Goal: Task Accomplishment & Management: Manage account settings

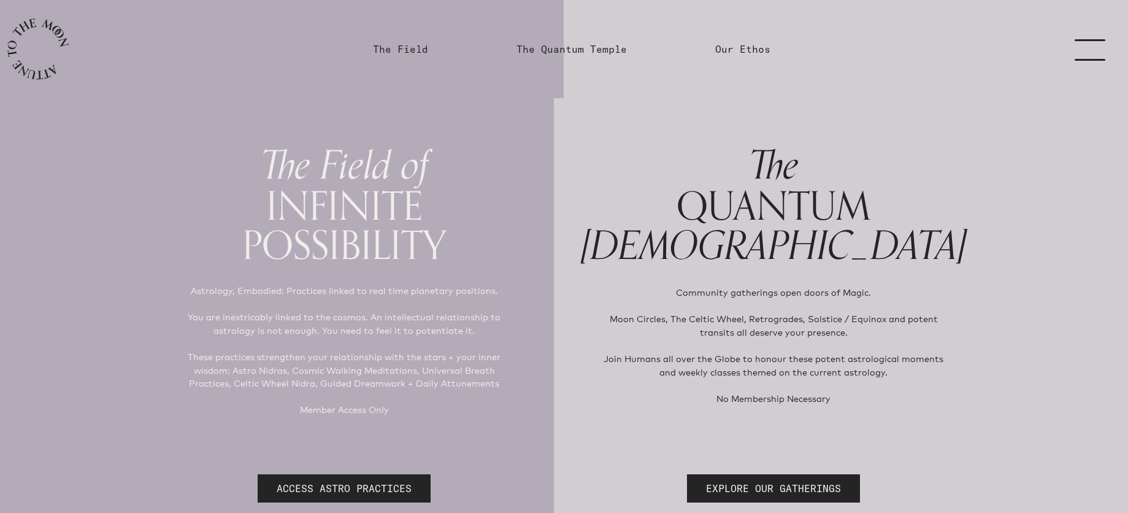
click at [1085, 46] on link "menu" at bounding box center [1096, 49] width 61 height 98
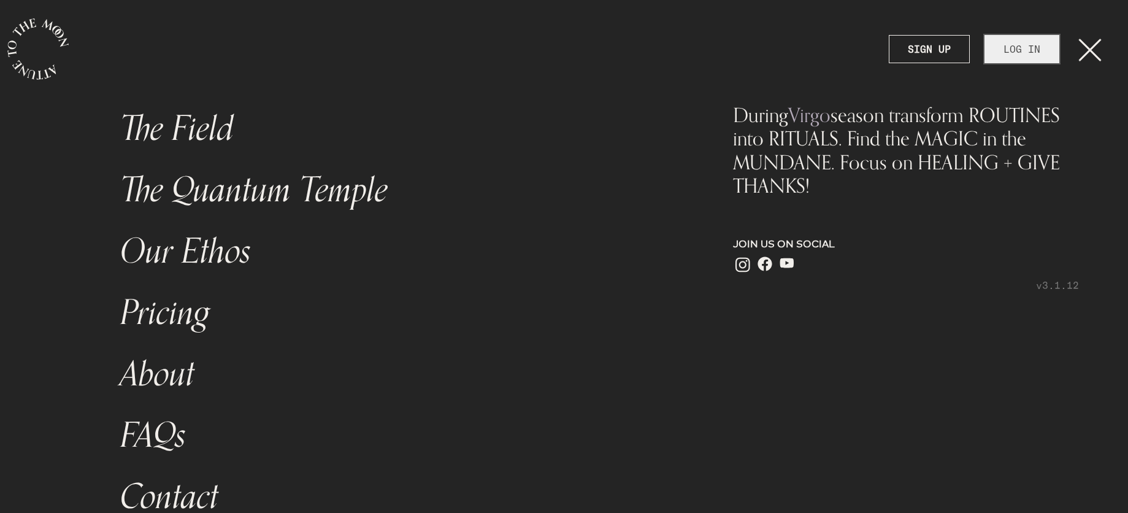
click at [1022, 48] on link "LOG IN" at bounding box center [1021, 49] width 75 height 28
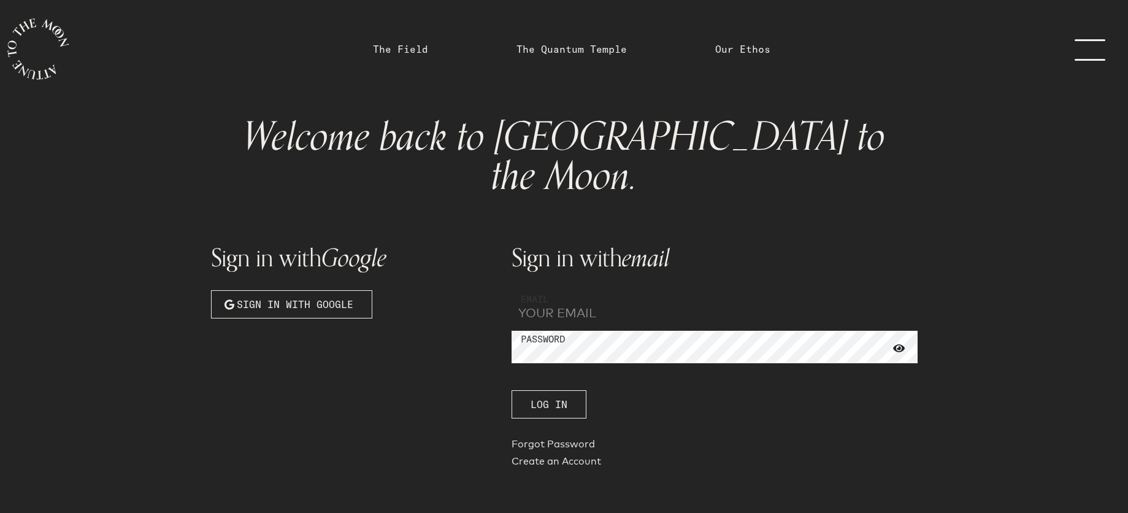
type input "[EMAIL_ADDRESS][PERSON_NAME][DOMAIN_NAME]"
click at [896, 343] on span at bounding box center [899, 348] width 12 height 11
click at [896, 343] on span at bounding box center [899, 348] width 12 height 10
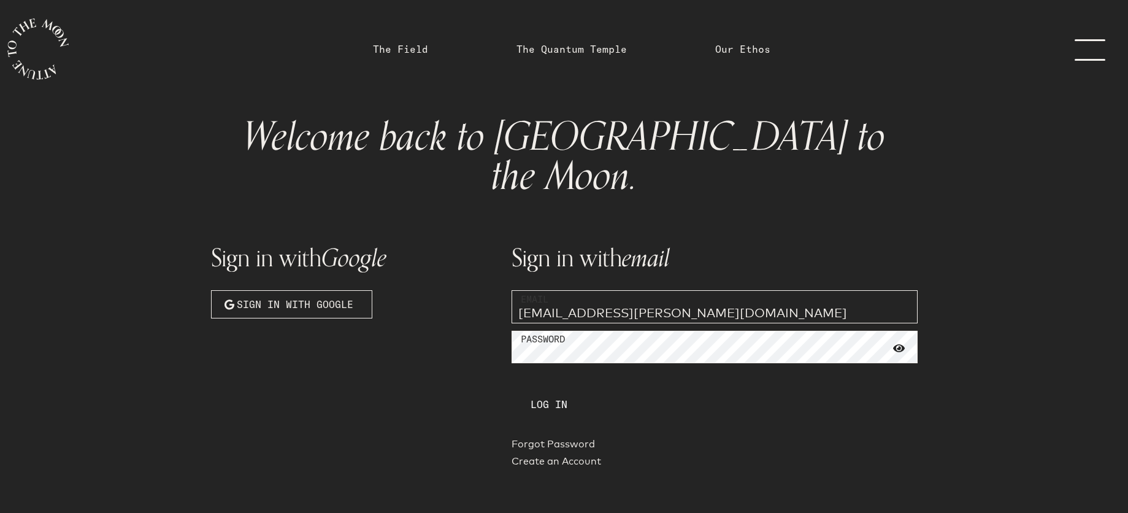
click at [564, 397] on span "Log In" at bounding box center [548, 404] width 37 height 15
click at [680, 372] on div "Sign in with email Email eclaire.hogan@gmail.com Password Log In Forgot Passwor…" at bounding box center [714, 348] width 421 height 261
click at [582, 438] on link "Forgot Password" at bounding box center [714, 446] width 406 height 17
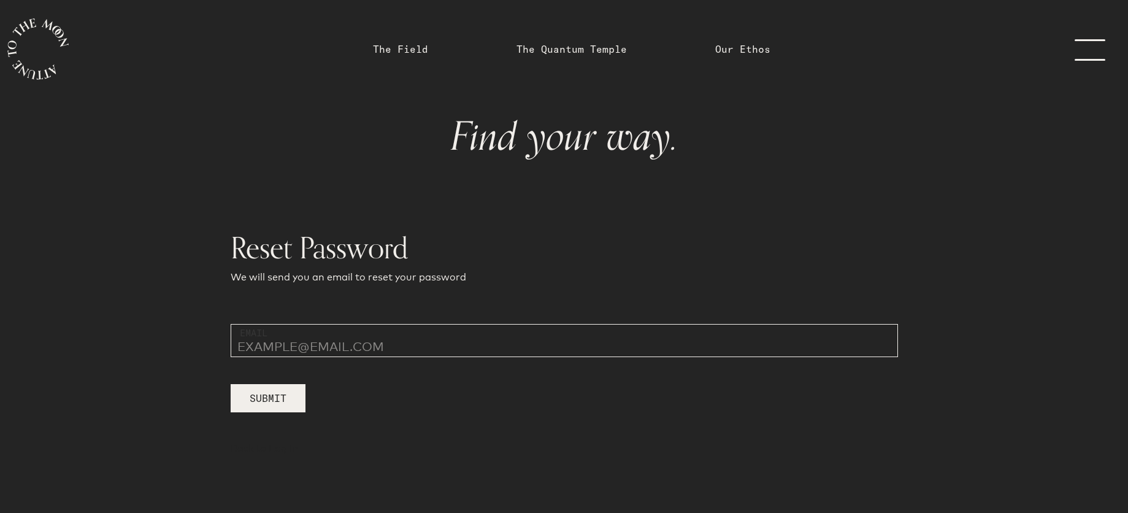
click at [295, 347] on input "email" at bounding box center [564, 340] width 667 height 33
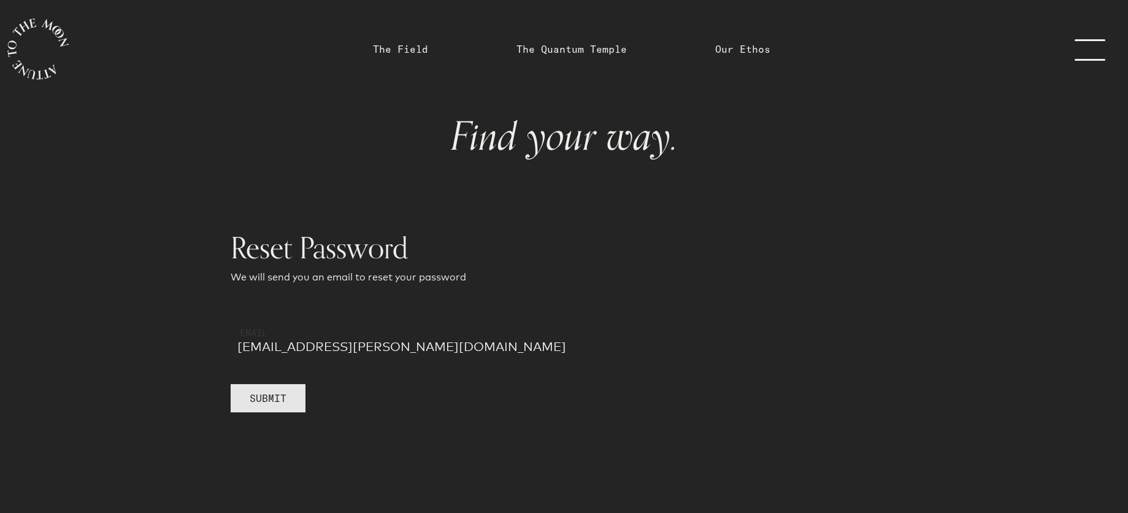
type input "[EMAIL_ADDRESS][PERSON_NAME][DOMAIN_NAME]"
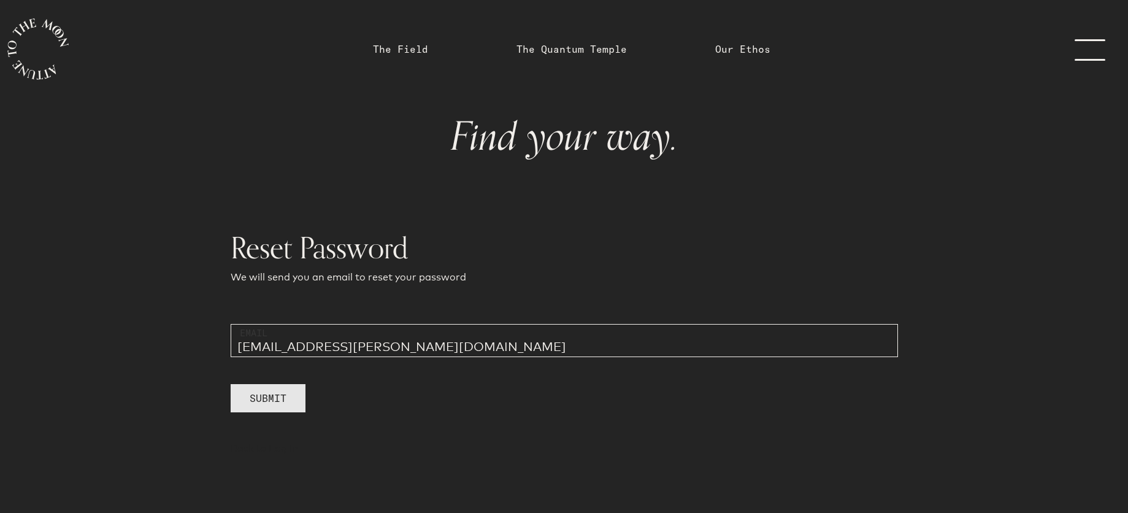
click at [278, 403] on span "Submit" at bounding box center [268, 398] width 37 height 15
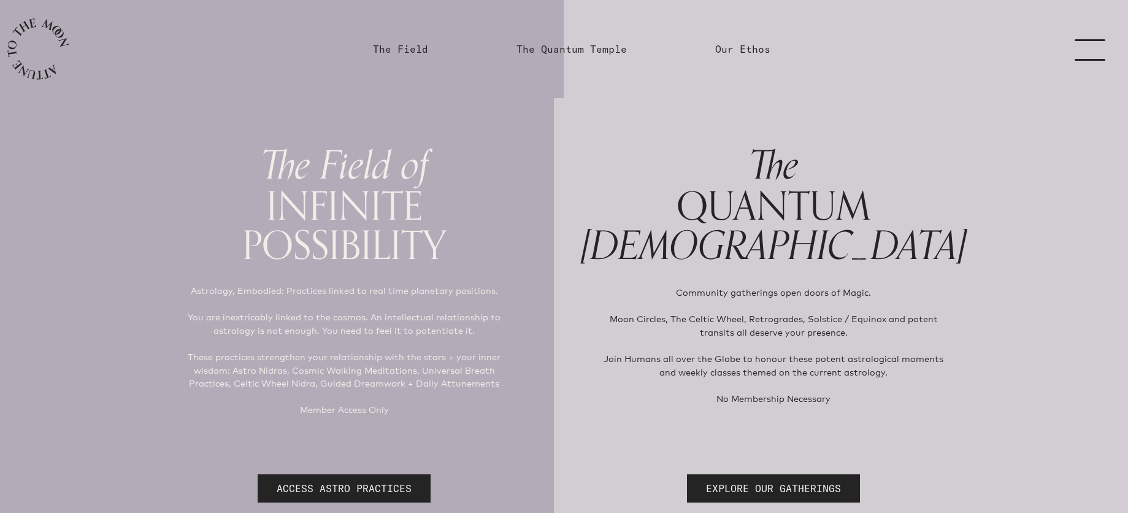
click at [1092, 57] on link "menu" at bounding box center [1096, 49] width 61 height 98
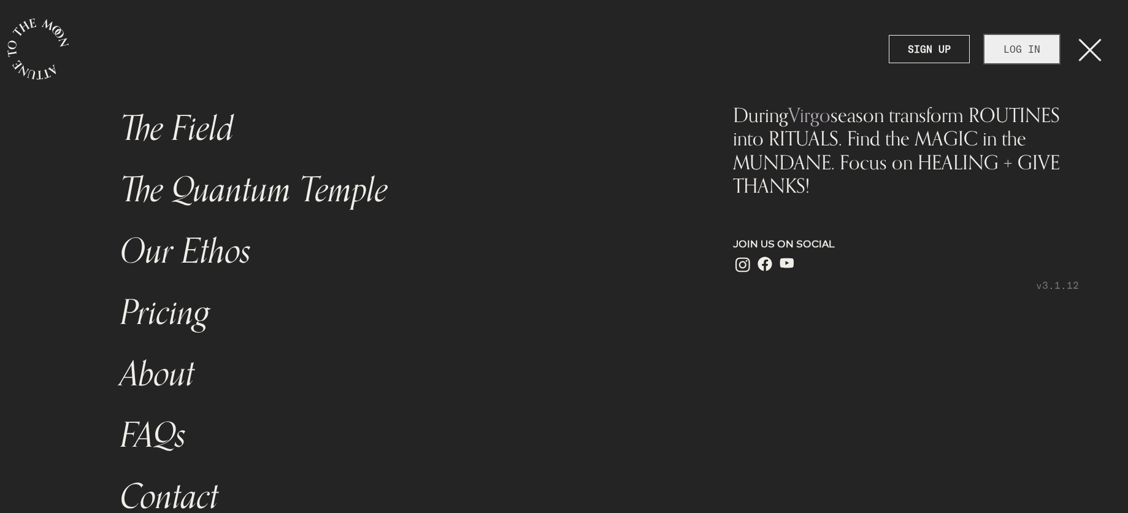
click at [1041, 47] on link "LOG IN" at bounding box center [1021, 49] width 75 height 28
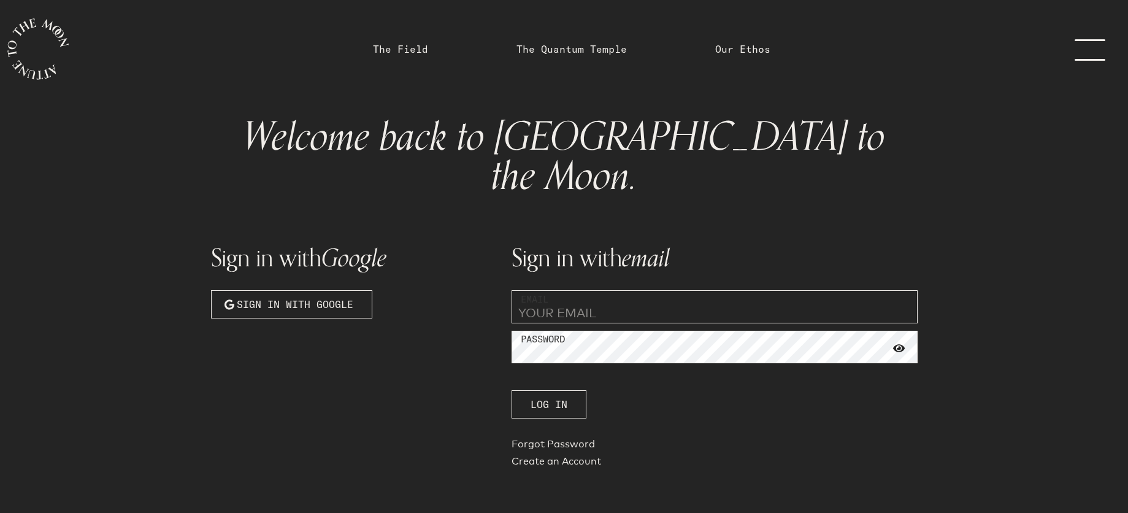
click at [614, 290] on input "email" at bounding box center [714, 306] width 406 height 33
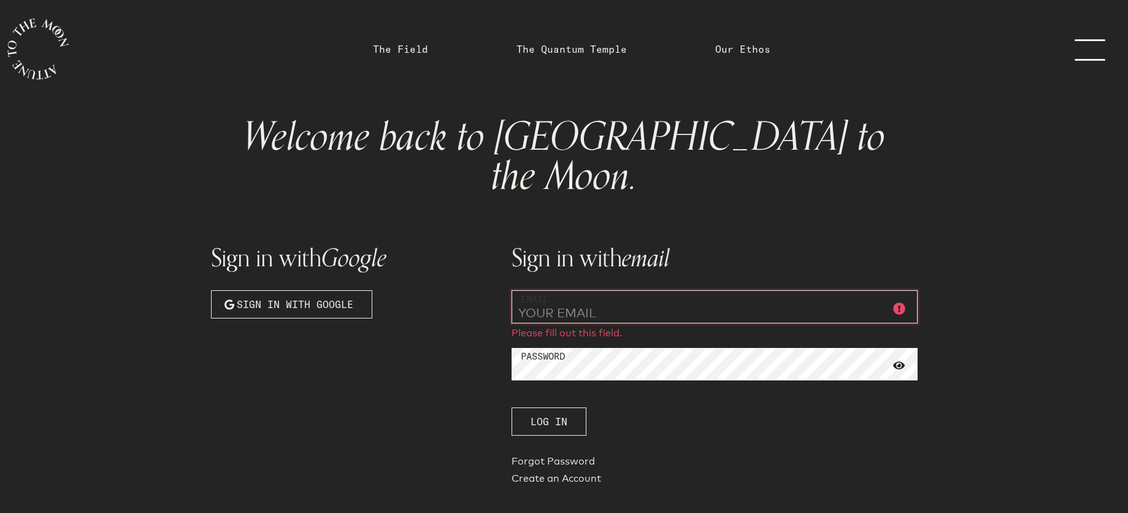
click at [616, 290] on input "email" at bounding box center [714, 306] width 406 height 33
type input "E"
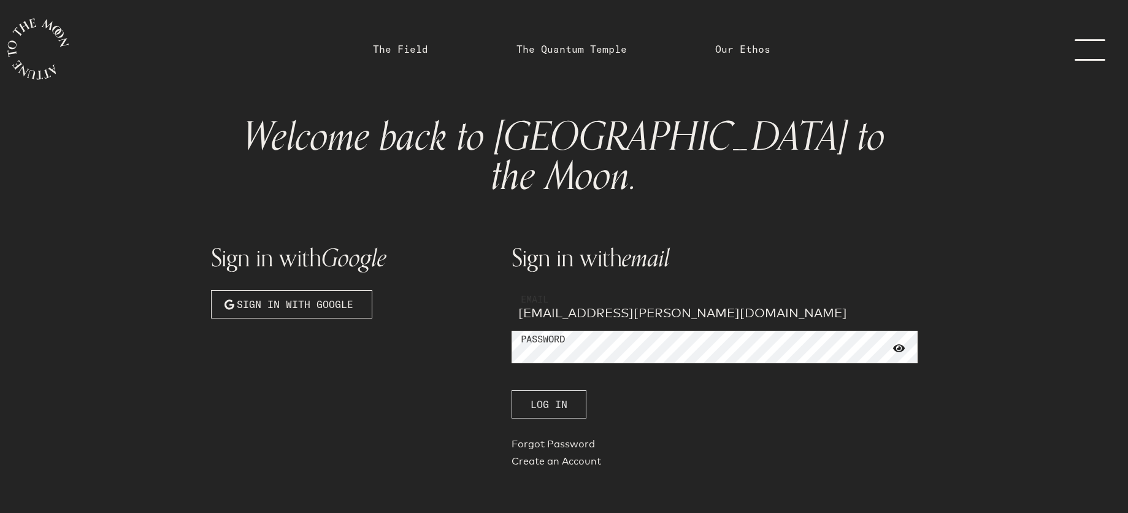
type input "[EMAIL_ADDRESS][PERSON_NAME][DOMAIN_NAME]"
click at [551, 397] on span "Log In" at bounding box center [548, 404] width 37 height 15
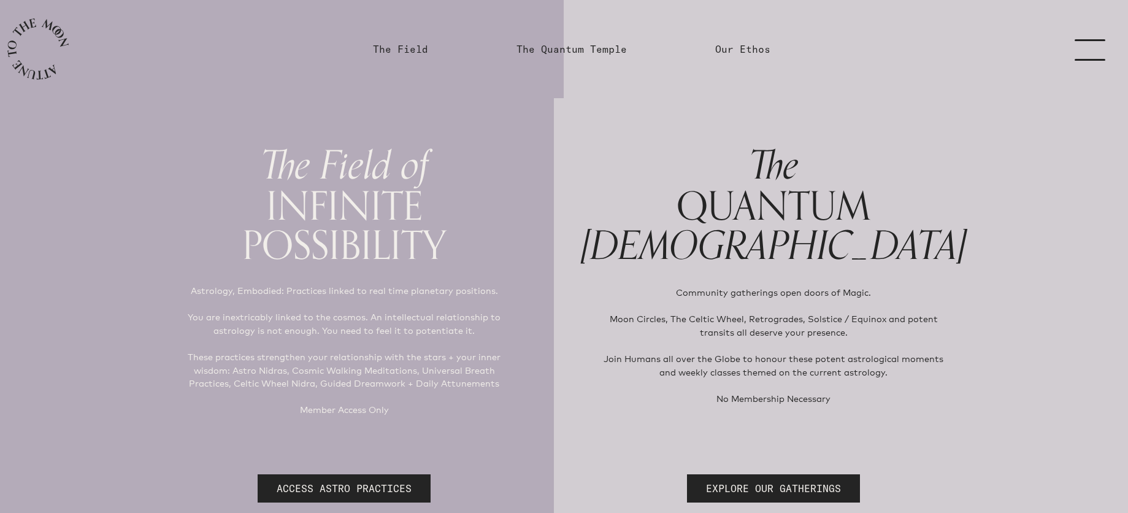
drag, startPoint x: 1112, startPoint y: 38, endPoint x: 1104, endPoint y: 43, distance: 9.4
click at [1108, 40] on link "menu" at bounding box center [1096, 49] width 61 height 98
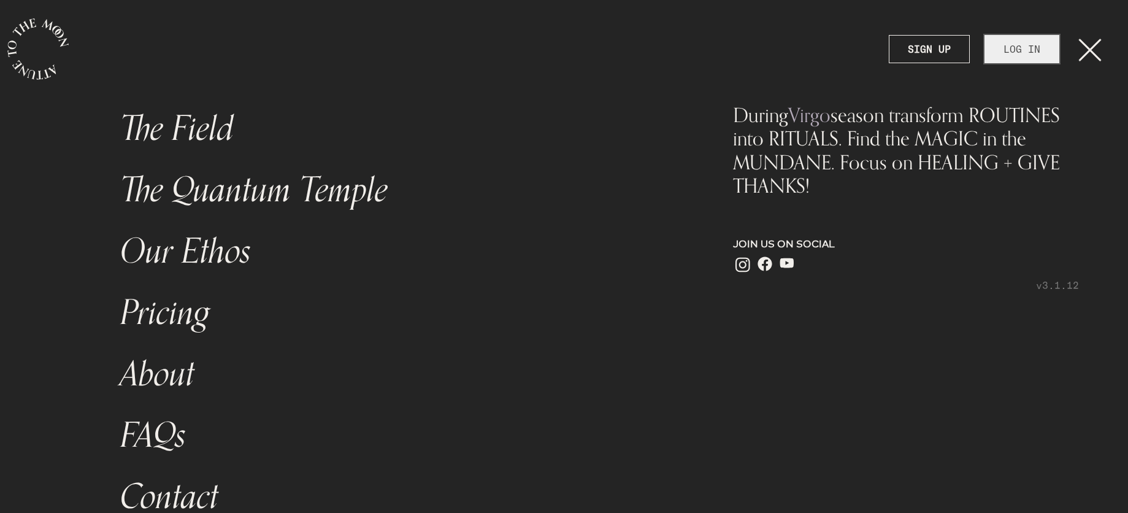
click at [1031, 44] on link "LOG IN" at bounding box center [1021, 49] width 75 height 28
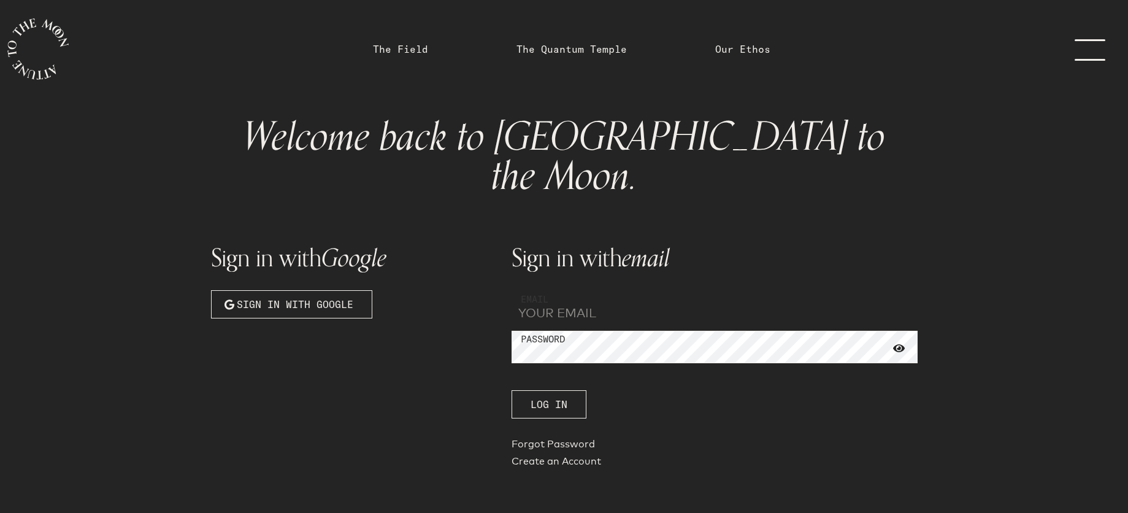
type input "[EMAIL_ADDRESS][PERSON_NAME][DOMAIN_NAME]"
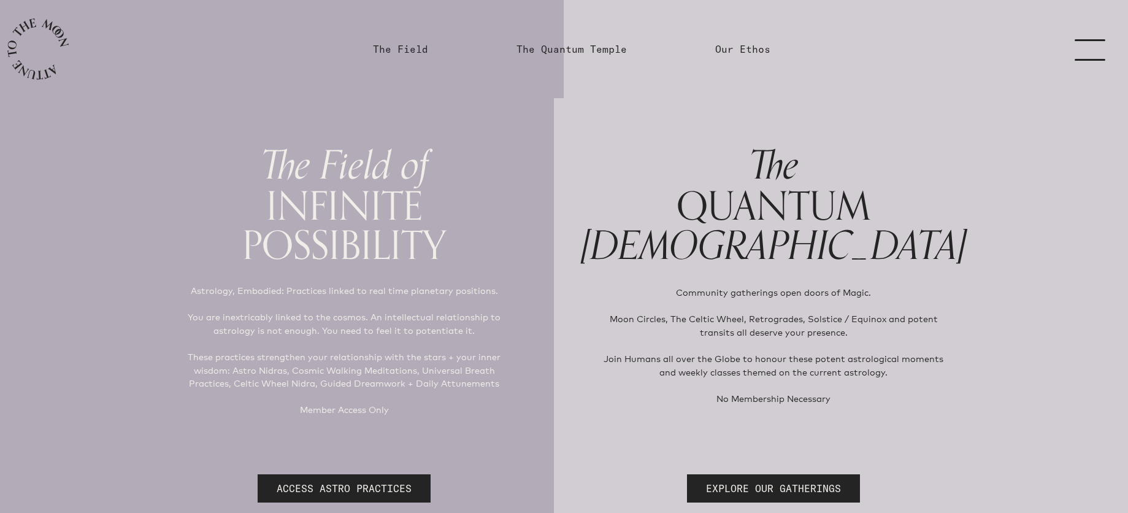
click at [1071, 59] on link "menu" at bounding box center [1096, 49] width 61 height 98
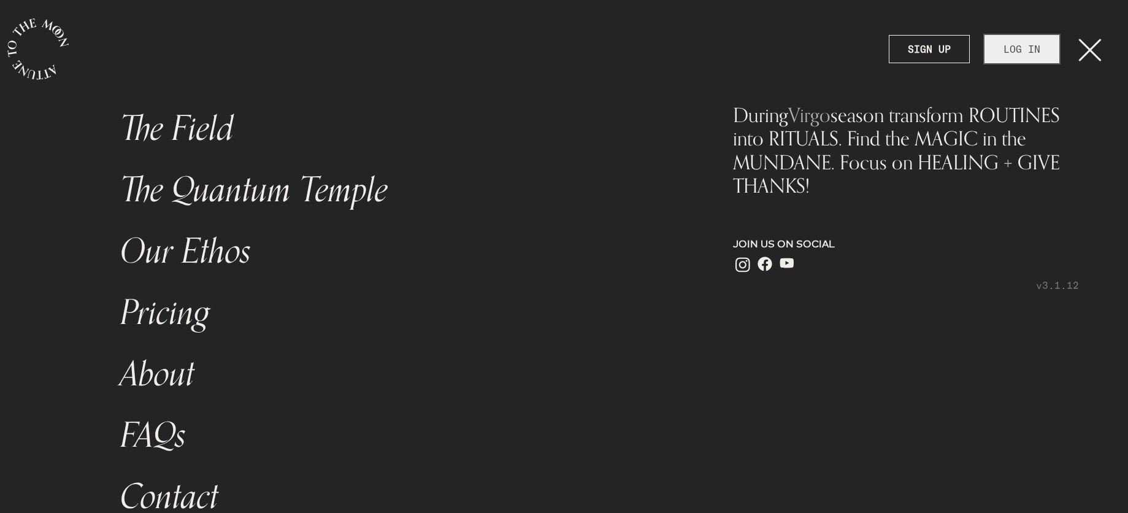
click at [1027, 48] on link "LOG IN" at bounding box center [1021, 49] width 75 height 28
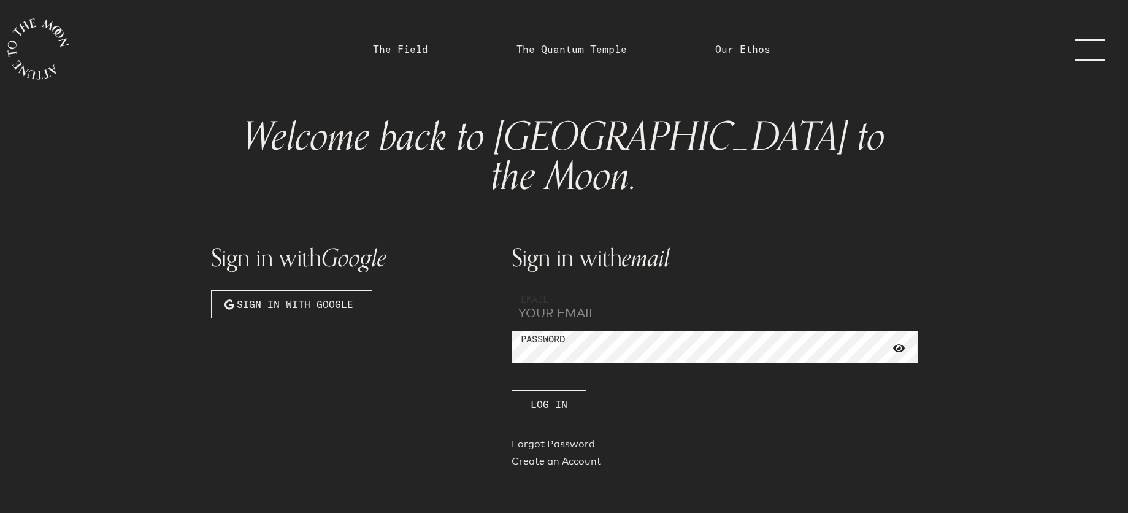
type input "[EMAIL_ADDRESS][PERSON_NAME][DOMAIN_NAME]"
click at [559, 397] on span "Log In" at bounding box center [548, 404] width 37 height 15
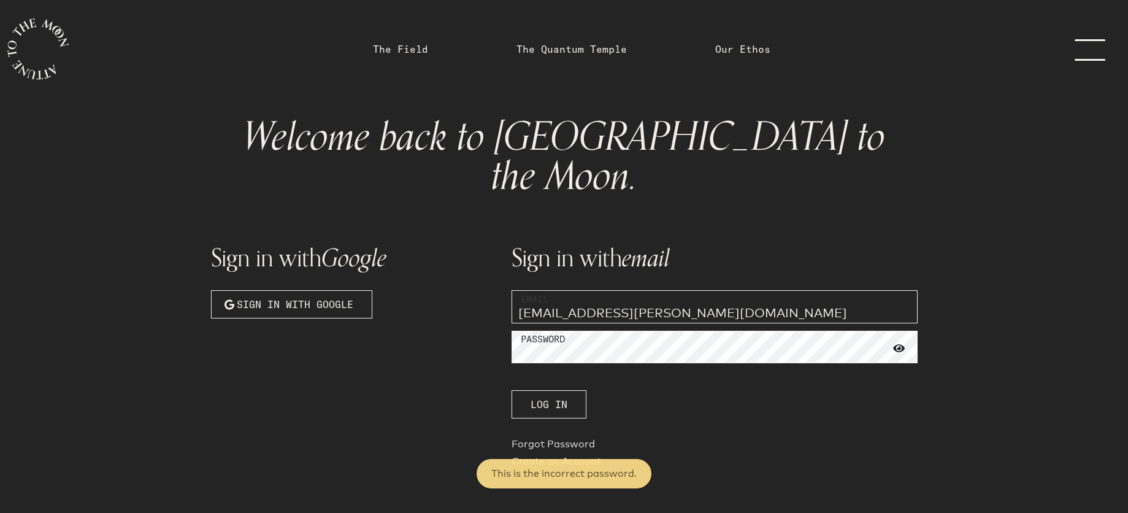
click at [557, 438] on link "Forgot Password" at bounding box center [714, 446] width 406 height 17
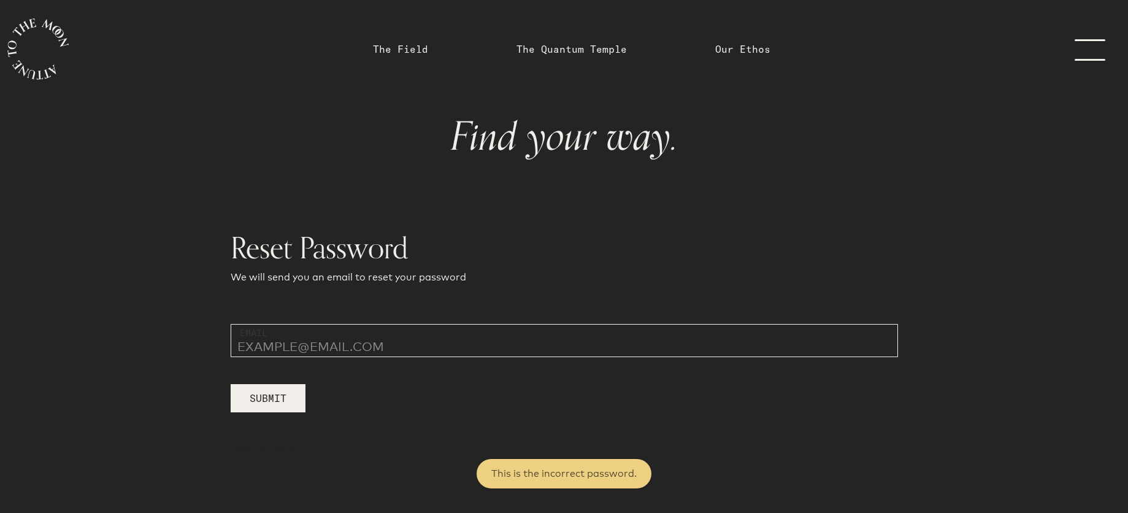
click at [438, 323] on div "Reset Password We will send you an email to reset your password Email Submit" at bounding box center [564, 319] width 667 height 186
click at [400, 348] on input "email" at bounding box center [564, 340] width 667 height 33
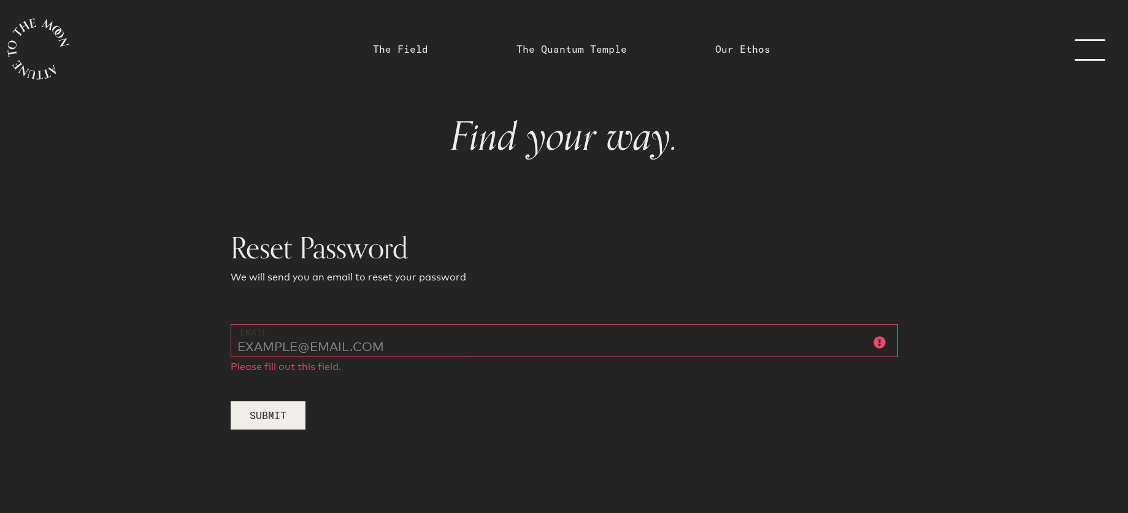
click at [1099, 30] on link "menu" at bounding box center [1096, 49] width 61 height 98
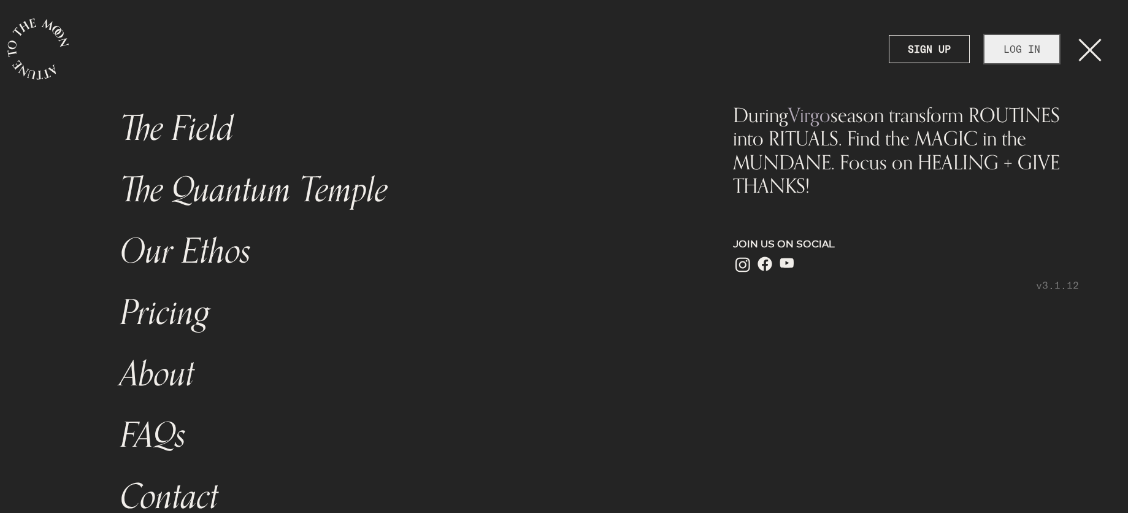
click at [1021, 47] on link "LOG IN" at bounding box center [1021, 49] width 75 height 28
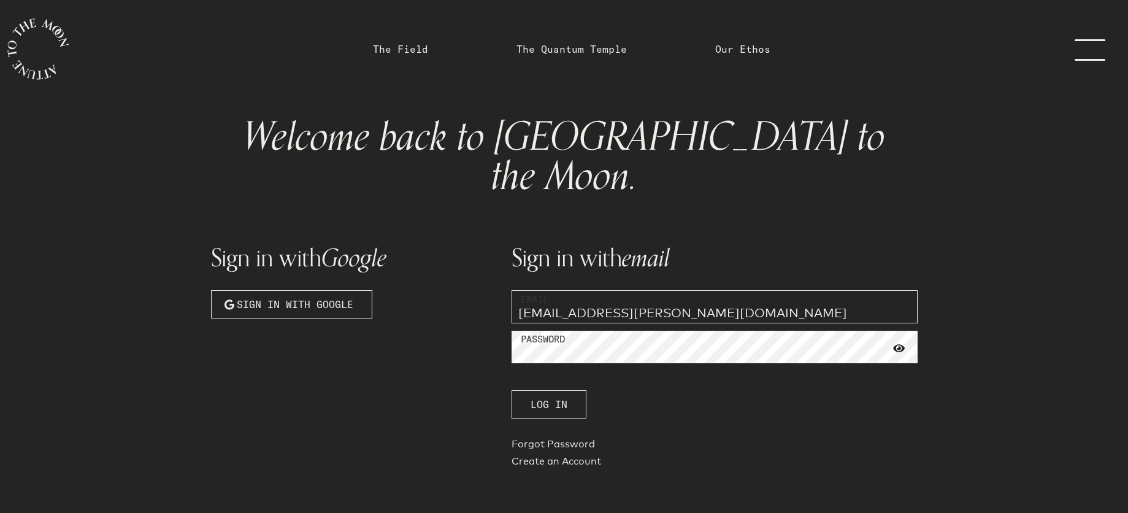
click at [931, 371] on div "Welcome back to Attune to the Moon. Sign in with Google Sign in with Google Sig…" at bounding box center [564, 290] width 824 height 384
click at [901, 343] on span at bounding box center [899, 348] width 12 height 11
click at [771, 374] on div "Sign in with email Email eclaire.hogan@gmail.com Password Log In Forgot Passwor…" at bounding box center [714, 348] width 421 height 261
click at [535, 397] on span "Log In" at bounding box center [548, 404] width 37 height 15
